Goal: Transaction & Acquisition: Purchase product/service

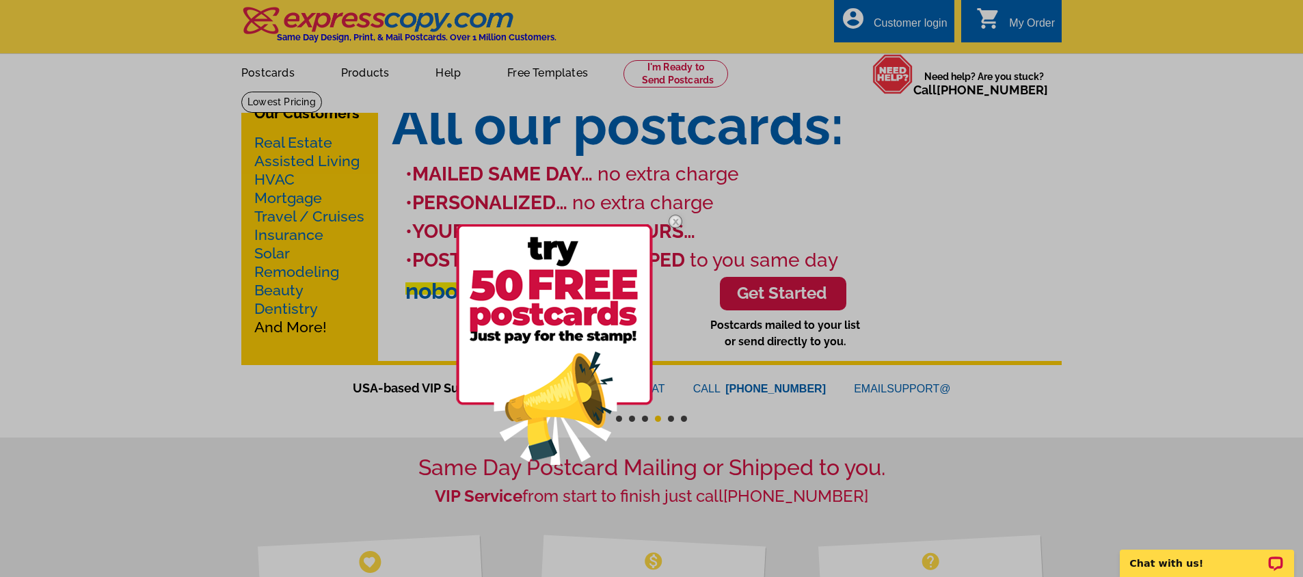
click at [588, 290] on img at bounding box center [554, 344] width 197 height 241
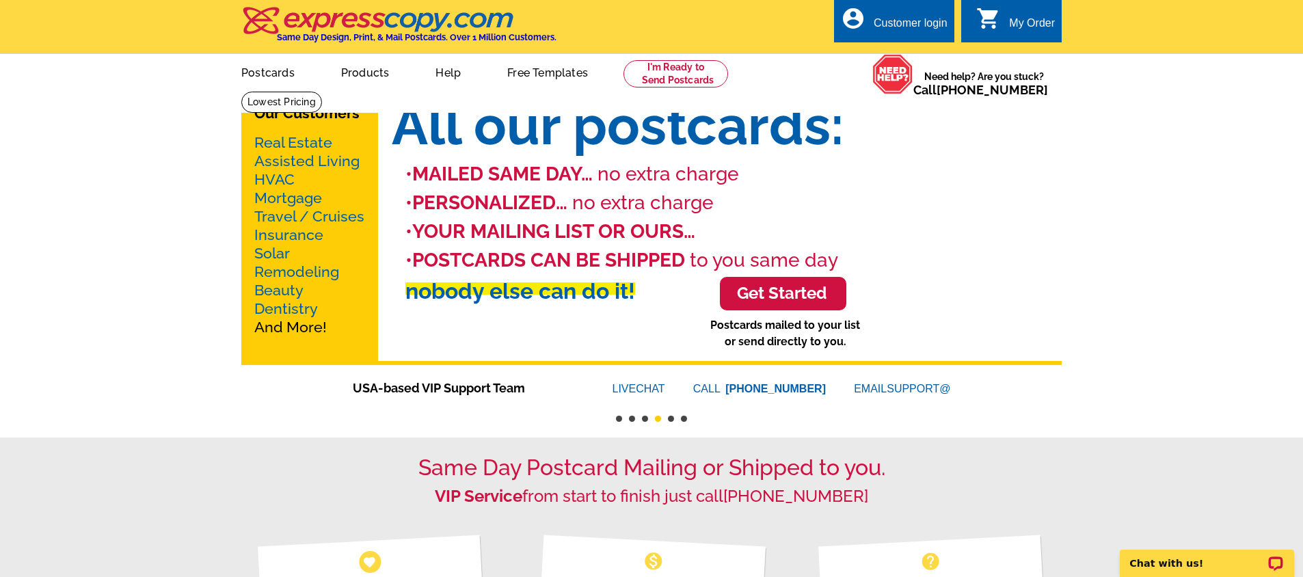
click at [790, 286] on li "nobody else can do it!" at bounding box center [733, 291] width 656 height 33
click at [780, 291] on li "nobody else can do it!" at bounding box center [733, 291] width 656 height 33
click at [661, 83] on link at bounding box center [676, 73] width 105 height 27
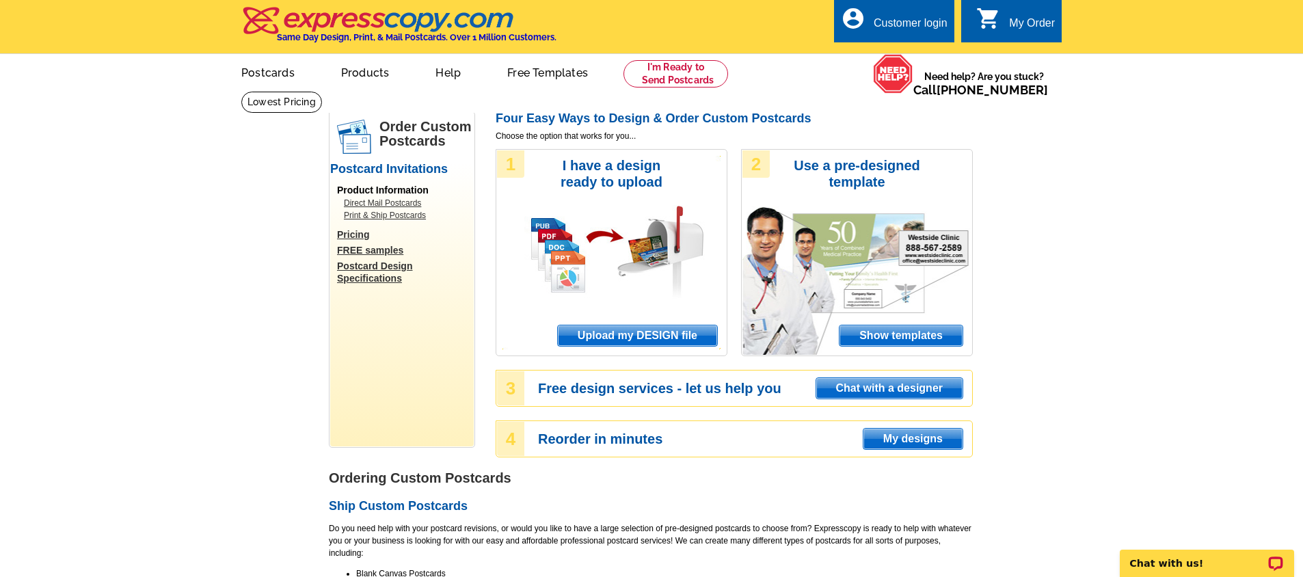
click at [872, 341] on span "Show templates" at bounding box center [901, 335] width 123 height 21
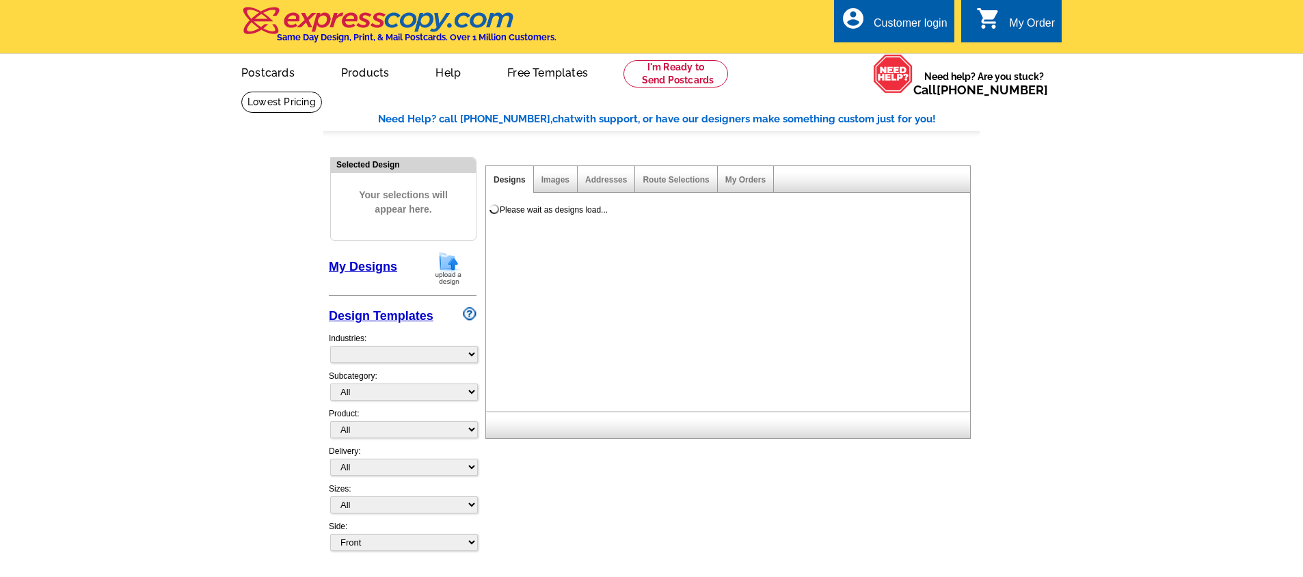
select select "971"
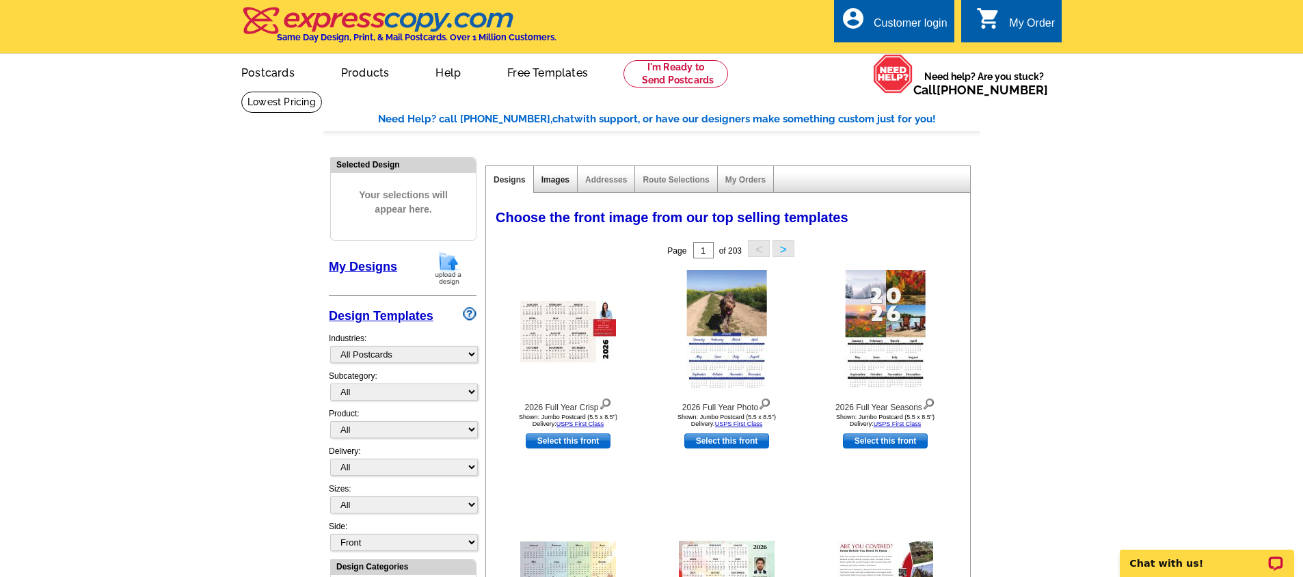
click at [546, 176] on link "Images" at bounding box center [556, 180] width 28 height 10
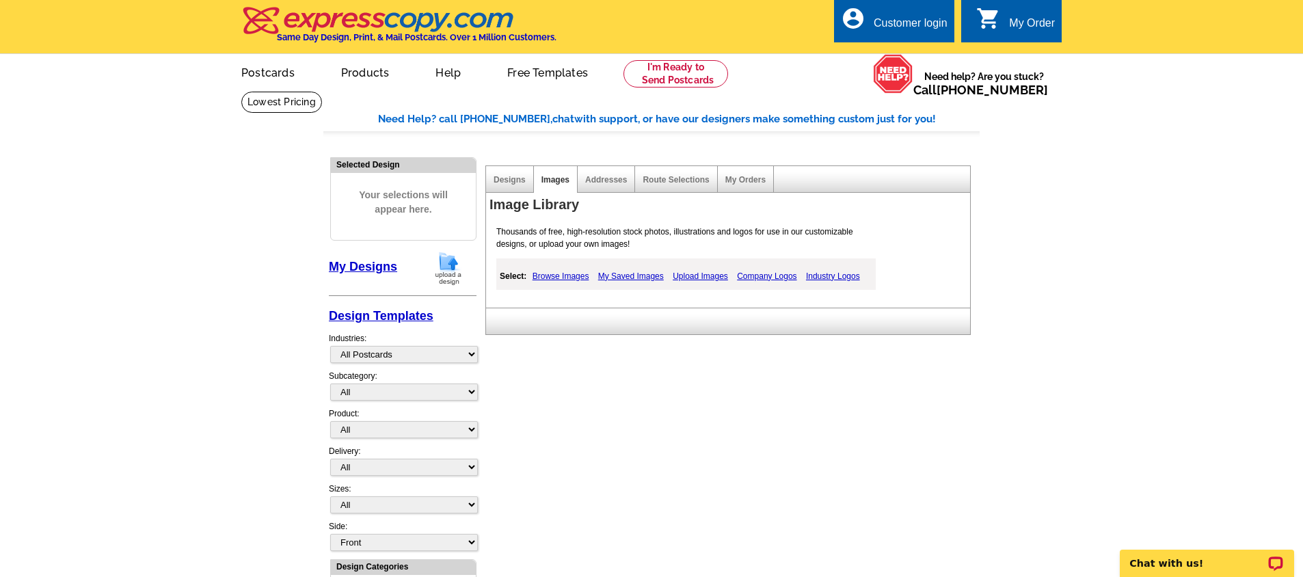
click at [700, 274] on link "Upload Images" at bounding box center [700, 276] width 62 height 16
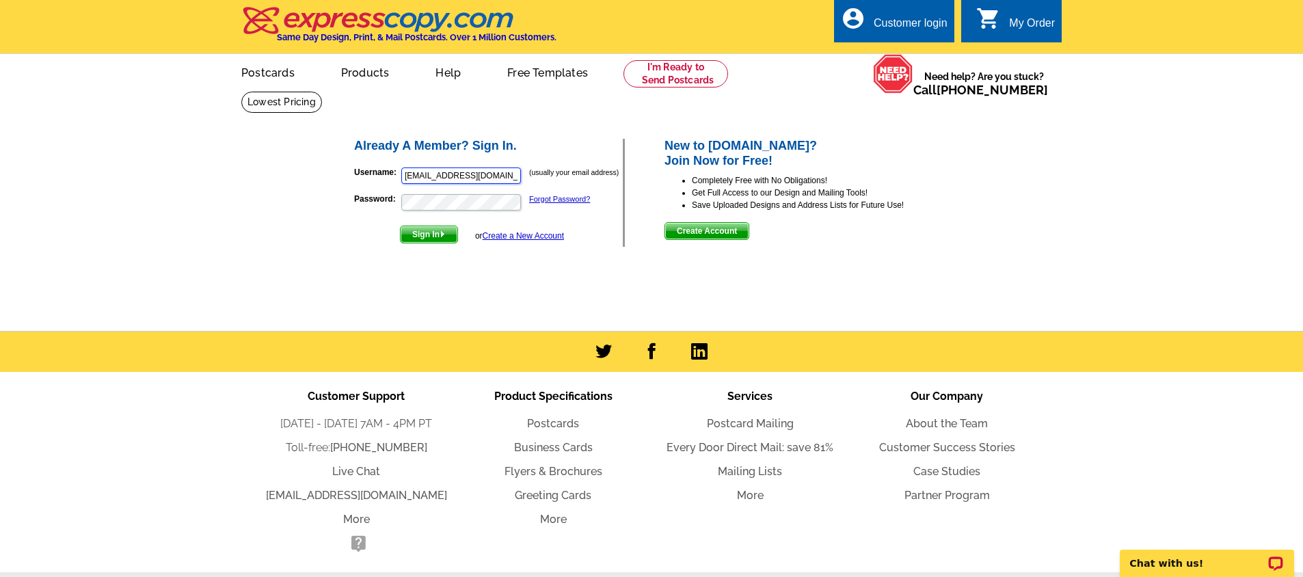
type input "lek818@gmail.com"
click at [435, 232] on span "Sign In" at bounding box center [429, 234] width 57 height 16
